Goal: Information Seeking & Learning: Understand process/instructions

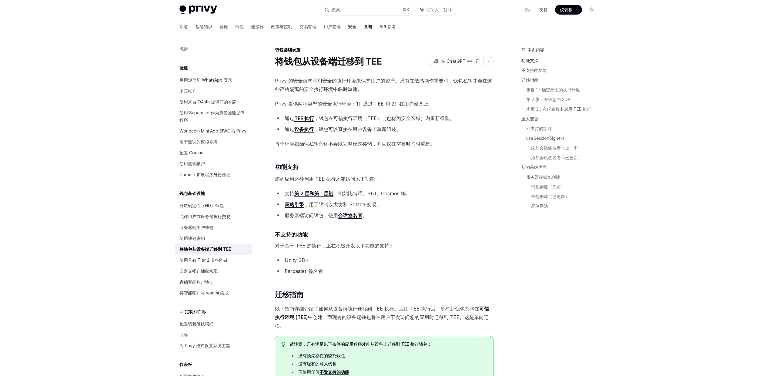
drag, startPoint x: 294, startPoint y: 82, endPoint x: 297, endPoint y: 80, distance: 3.1
click at [296, 81] on font "Privy 的安全架构利用安全的执行环境来保护用户的资产。只有在敏感操作需要时，钱包私钥才会在这些严格隔离的安全执行环境中临时重建。" at bounding box center [383, 85] width 217 height 15
drag, startPoint x: 335, startPoint y: 79, endPoint x: 364, endPoint y: 80, distance: 28.2
click at [364, 80] on font "Privy 的安全架构利用安全的执行环境来保护用户的资产。只有在敏感操作需要时，钱包私钥才会在这些严格隔离的安全执行环境中临时重建。" at bounding box center [383, 85] width 217 height 15
drag, startPoint x: 334, startPoint y: 81, endPoint x: 450, endPoint y: 81, distance: 116.2
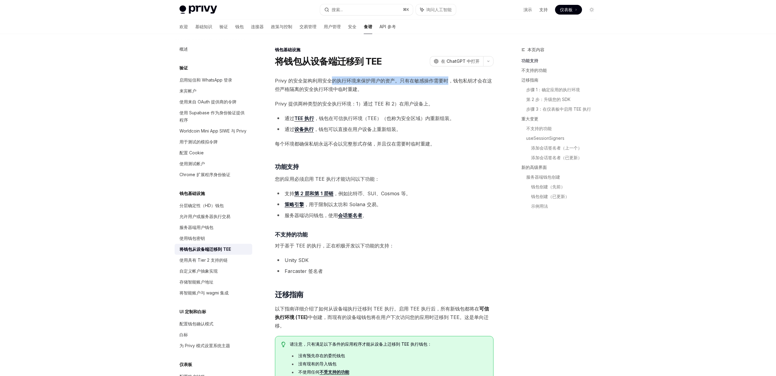
click at [450, 81] on font "Privy 的安全架构利用安全的执行环境来保护用户的资产。只有在敏感操作需要时，钱包私钥才会在这些严格隔离的安全执行环境中临时重建。" at bounding box center [383, 85] width 217 height 15
drag, startPoint x: 450, startPoint y: 81, endPoint x: 421, endPoint y: 81, distance: 28.8
click at [450, 81] on font "Privy 的安全架构利用安全的执行环境来保护用户的资产。只有在敏感操作需要时，钱包私钥才会在这些严格隔离的安全执行环境中临时重建。" at bounding box center [383, 85] width 217 height 15
drag, startPoint x: 294, startPoint y: 88, endPoint x: 327, endPoint y: 90, distance: 32.8
click at [327, 90] on font "Privy 的安全架构利用安全的执行环境来保护用户的资产。只有在敏感操作需要时，钱包私钥才会在这些严格隔离的安全执行环境中临时重建。" at bounding box center [383, 85] width 217 height 15
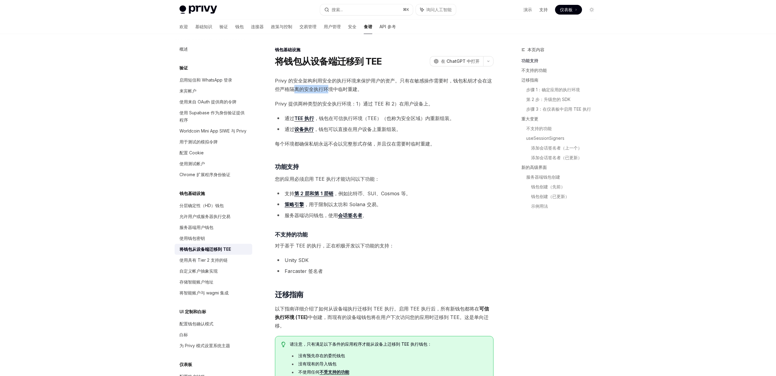
click at [327, 90] on font "Privy 的安全架构利用安全的执行环境来保护用户的资产。只有在敏感操作需要时，钱包私钥才会在这些严格隔离的安全执行环境中临时重建。" at bounding box center [383, 85] width 217 height 15
drag, startPoint x: 311, startPoint y: 103, endPoint x: 353, endPoint y: 103, distance: 42.2
click at [353, 103] on font "Privy 提供两种类型的安全执行环境：1）通过 TEE 和 2）在用户设备上。" at bounding box center [354, 104] width 158 height 6
drag, startPoint x: 368, startPoint y: 120, endPoint x: 394, endPoint y: 120, distance: 25.5
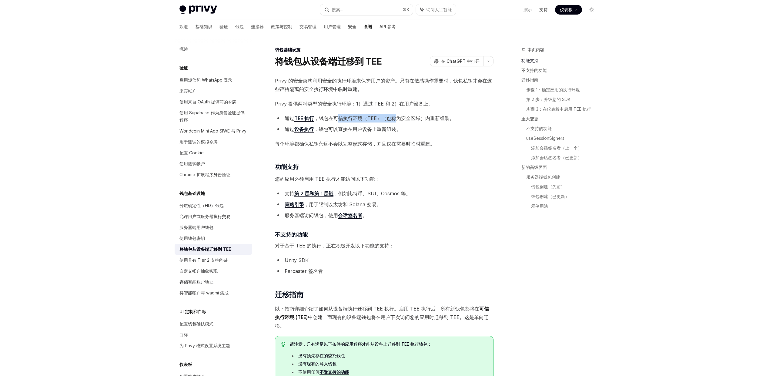
click at [394, 120] on font "，钱包在可信执行环境（TEE）（也称为安全区域）内重新组装。" at bounding box center [384, 118] width 140 height 6
drag, startPoint x: 289, startPoint y: 145, endPoint x: 315, endPoint y: 146, distance: 25.5
click at [314, 146] on font "每个环境都确保私钥永远不会以完整形式存储，并且仅在需要时临时重建。" at bounding box center [355, 144] width 160 height 6
click at [329, 145] on font "每个环境都确保私钥永远不会以完整形式存储，并且仅在需要时临时重建。" at bounding box center [355, 144] width 160 height 6
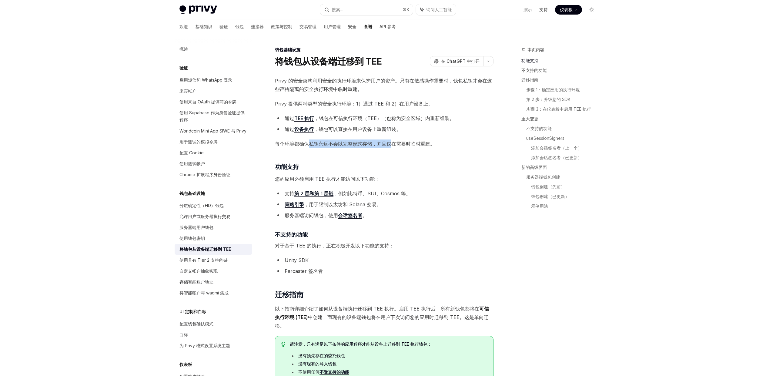
drag, startPoint x: 334, startPoint y: 144, endPoint x: 399, endPoint y: 144, distance: 65.2
click at [399, 144] on font "每个环境都确保私钥永远不会以完整形式存储，并且仅在需要时临时重建。" at bounding box center [355, 144] width 160 height 6
drag, startPoint x: 386, startPoint y: 143, endPoint x: 413, endPoint y: 143, distance: 26.4
click at [413, 143] on font "每个环境都确保私钥永远不会以完整形式存储，并且仅在需要时临时重建。" at bounding box center [355, 144] width 160 height 6
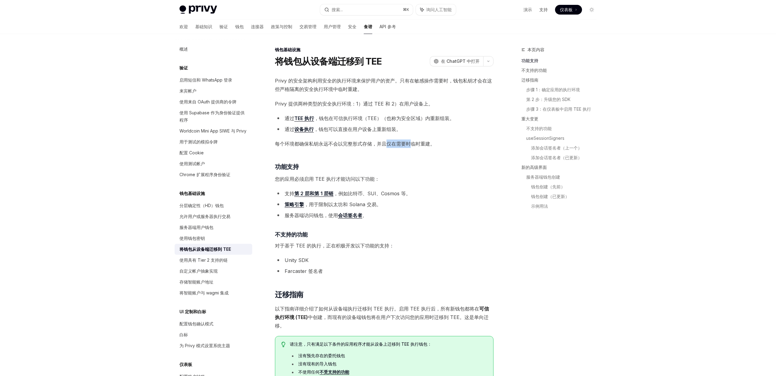
click at [413, 143] on font "每个环境都确保私钥永远不会以完整形式存储，并且仅在需要时临时重建。" at bounding box center [355, 144] width 160 height 6
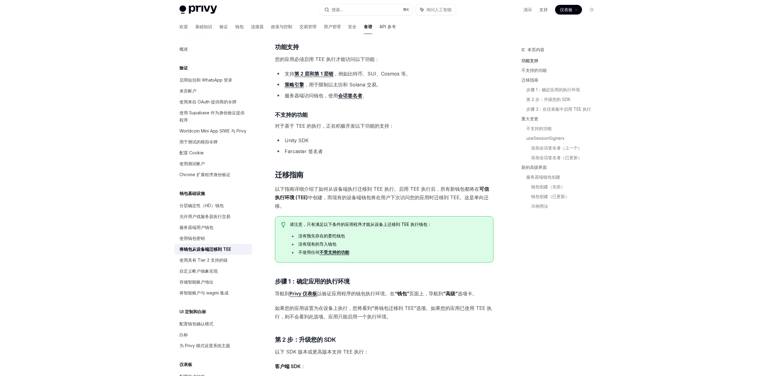
scroll to position [120, 0]
click at [531, 176] on font "服务器端钱包创建" at bounding box center [543, 176] width 34 height 5
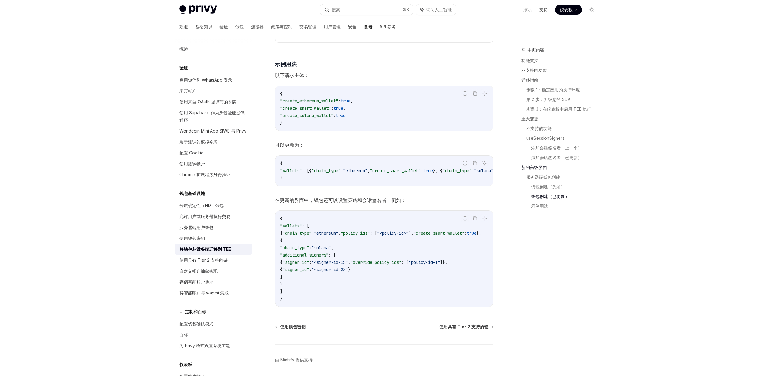
scroll to position [1778, 0]
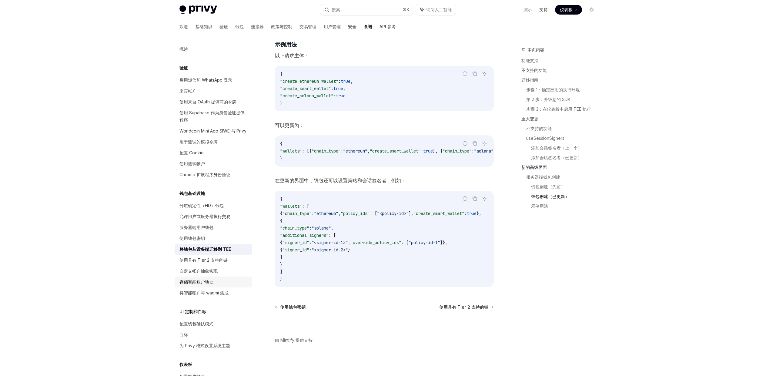
click at [203, 281] on font "存储智能账户地址" at bounding box center [197, 281] width 34 height 5
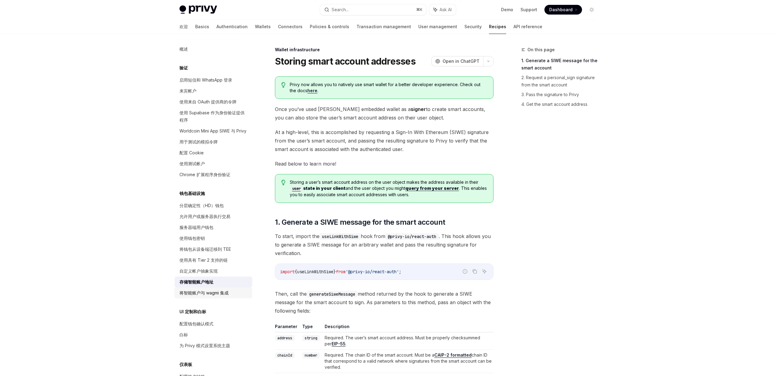
click at [194, 291] on font "将智能账户与 wagmi 集成" at bounding box center [204, 292] width 49 height 5
type textarea "*"
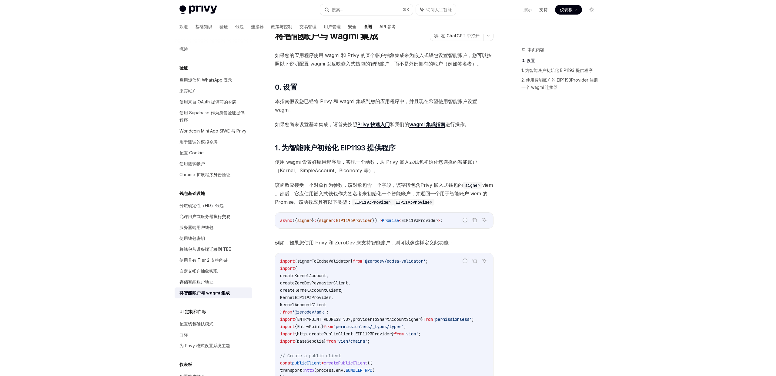
scroll to position [35, 0]
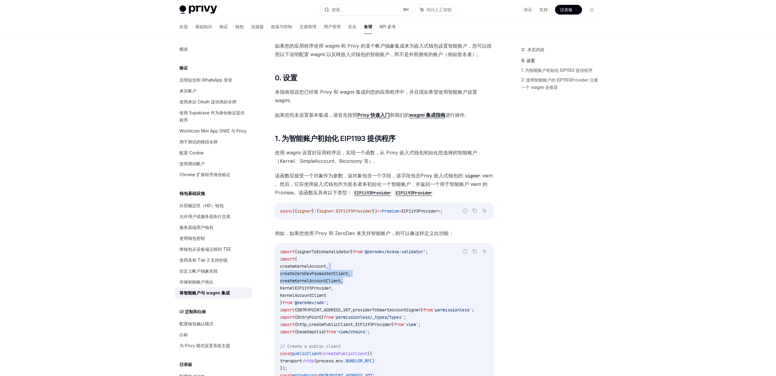
drag, startPoint x: 343, startPoint y: 267, endPoint x: 352, endPoint y: 284, distance: 18.5
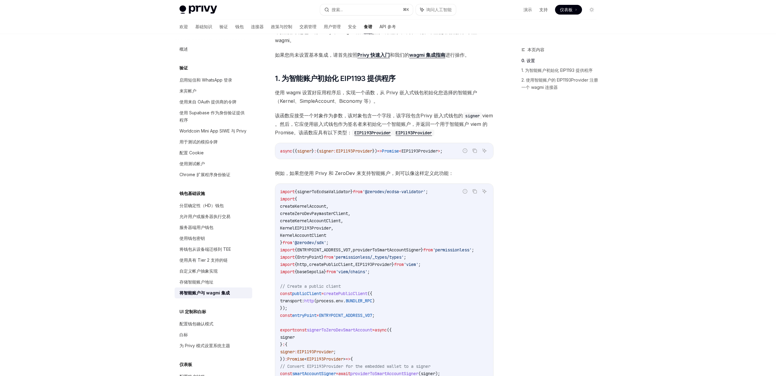
scroll to position [190, 0]
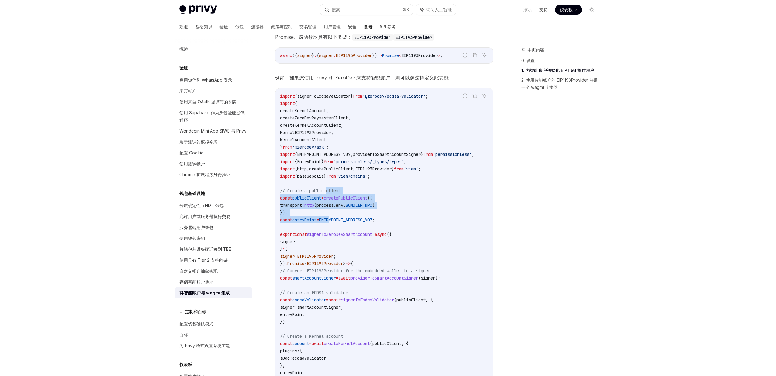
drag, startPoint x: 329, startPoint y: 187, endPoint x: 337, endPoint y: 224, distance: 37.3
click at [336, 222] on code "import { signerToEcdsaValidator } from '@zerodev/ecdsa-validator' ; import { cr…" at bounding box center [384, 333] width 209 height 480
drag, startPoint x: 337, startPoint y: 224, endPoint x: 342, endPoint y: 224, distance: 5.2
click at [337, 224] on code "import { signerToEcdsaValidator } from '@zerodev/ecdsa-validator' ; import { cr…" at bounding box center [384, 333] width 209 height 480
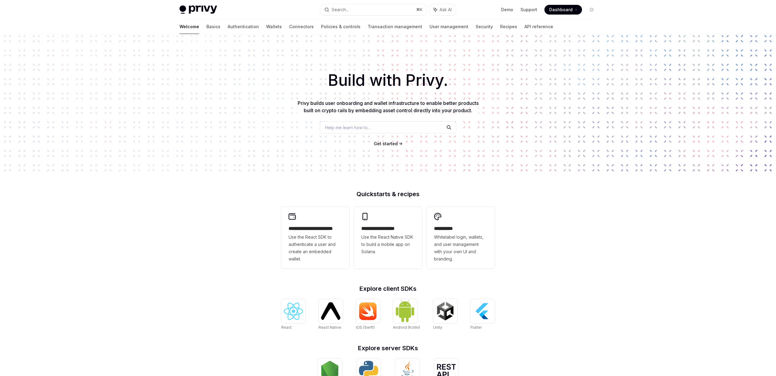
scroll to position [106, 0]
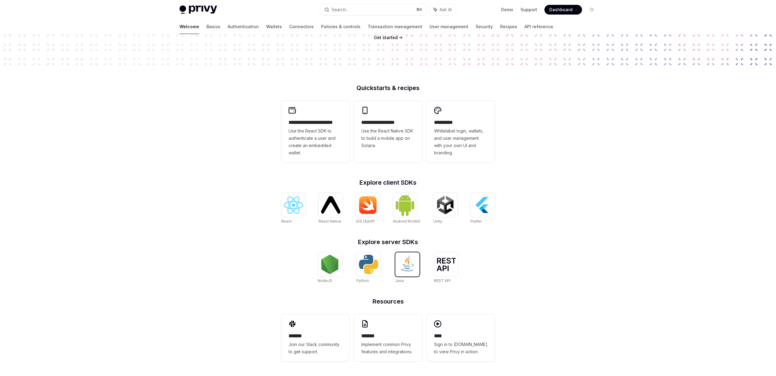
click at [412, 264] on img at bounding box center [407, 264] width 19 height 19
type textarea "*"
click at [464, 328] on div "**** Sign in to [DOMAIN_NAME] to view Privy in action." at bounding box center [461, 337] width 68 height 47
